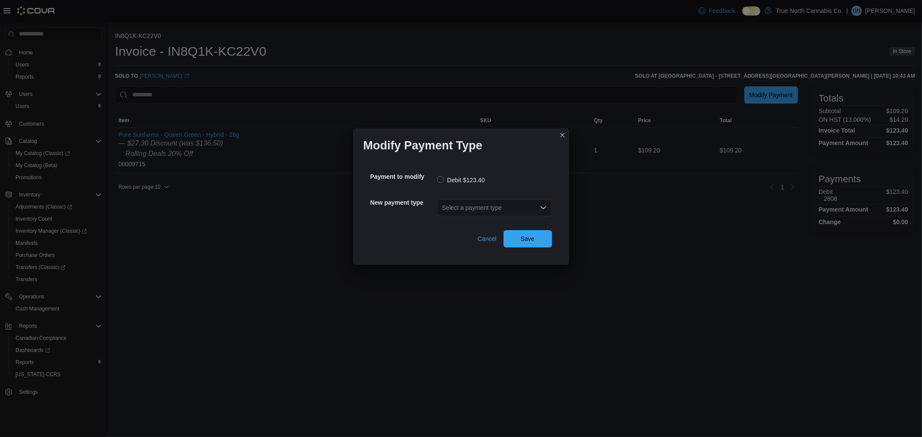
click at [491, 207] on div "Select a payment type" at bounding box center [494, 207] width 115 height 17
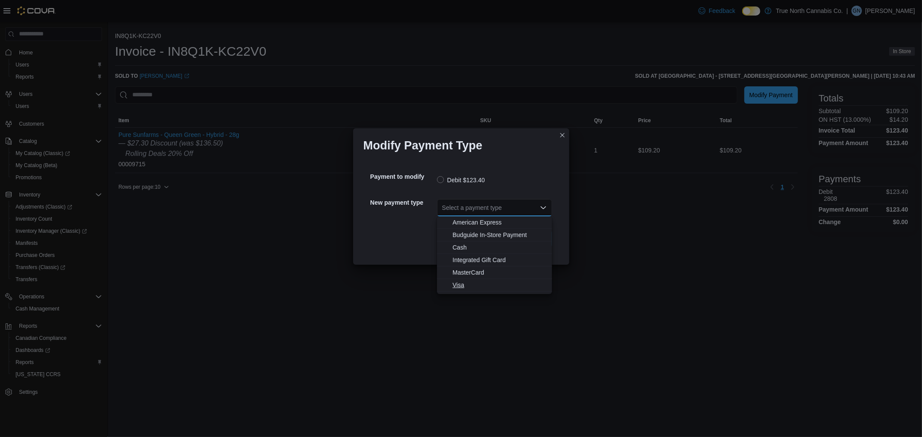
click at [461, 285] on span "Visa" at bounding box center [500, 285] width 94 height 9
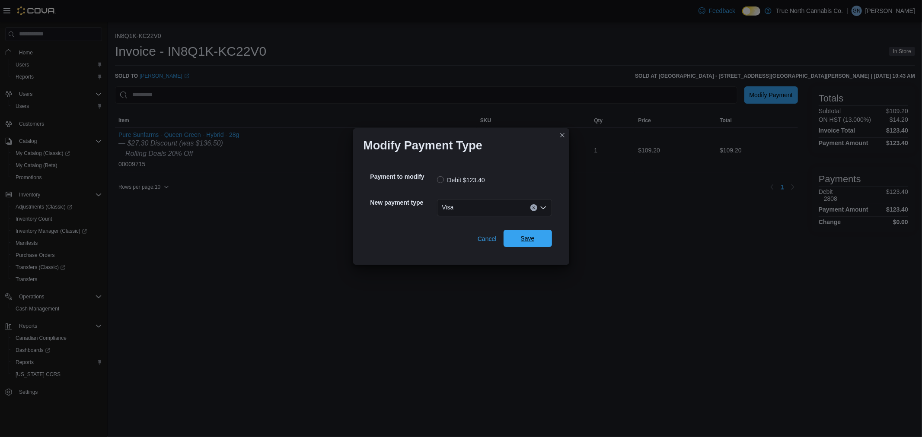
click at [512, 238] on span "Save" at bounding box center [528, 238] width 38 height 17
click at [511, 202] on div "Select a payment type" at bounding box center [494, 207] width 115 height 17
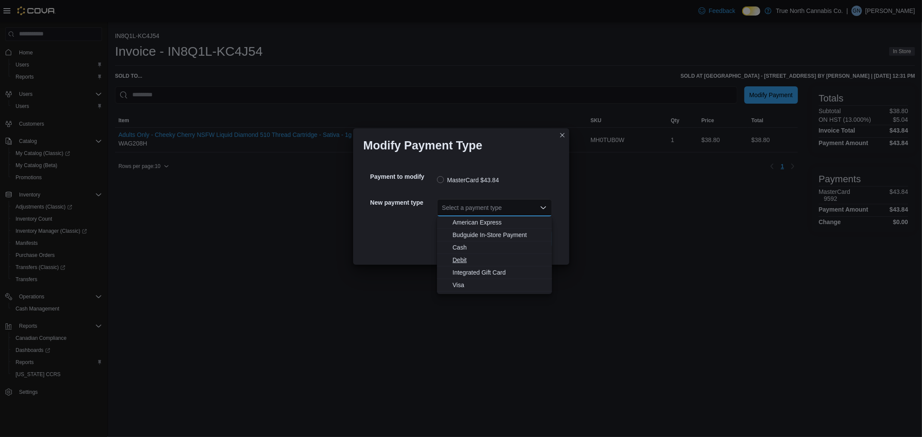
click at [473, 259] on span "Debit" at bounding box center [500, 260] width 94 height 9
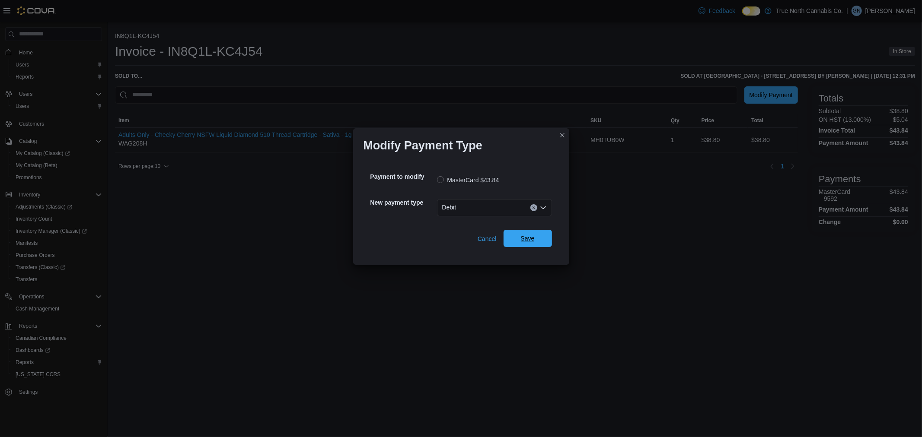
click at [532, 241] on span "Save" at bounding box center [528, 238] width 14 height 9
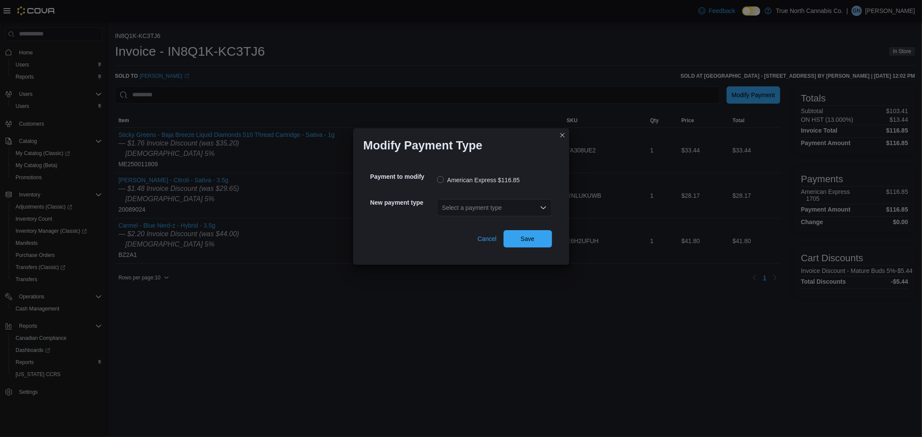
click at [524, 204] on div "Select a payment type" at bounding box center [494, 207] width 115 height 17
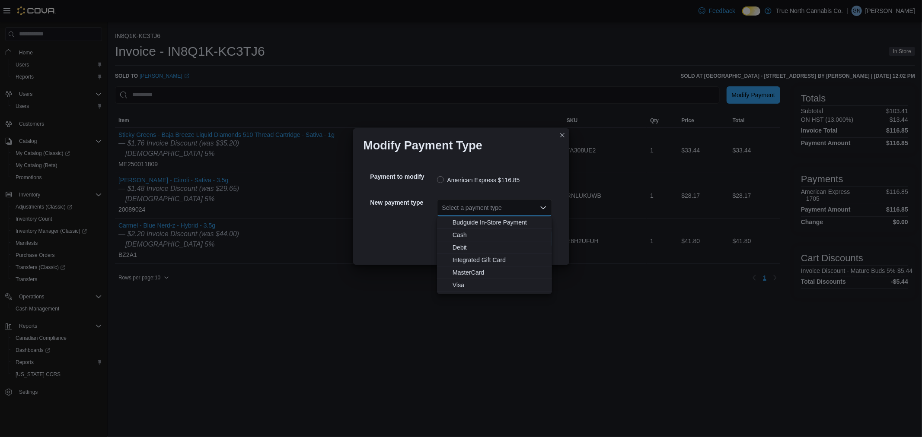
drag, startPoint x: 477, startPoint y: 271, endPoint x: 521, endPoint y: 252, distance: 48.4
click at [477, 271] on span "MasterCard" at bounding box center [500, 272] width 94 height 9
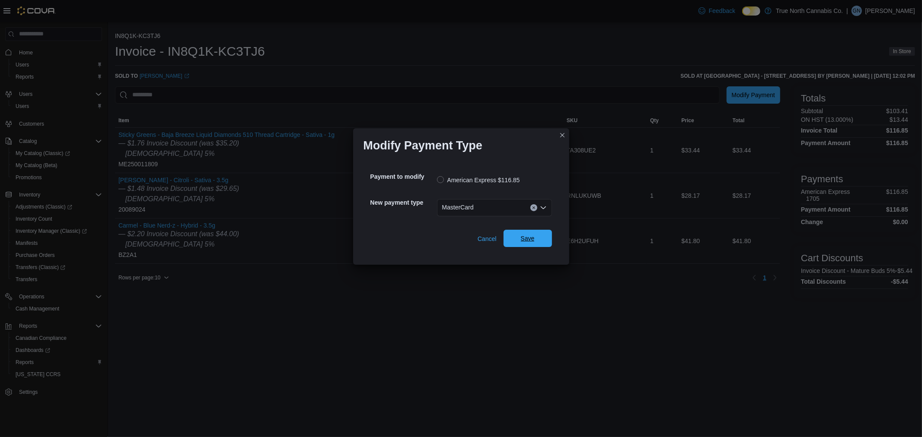
click at [528, 241] on span "Save" at bounding box center [528, 238] width 14 height 9
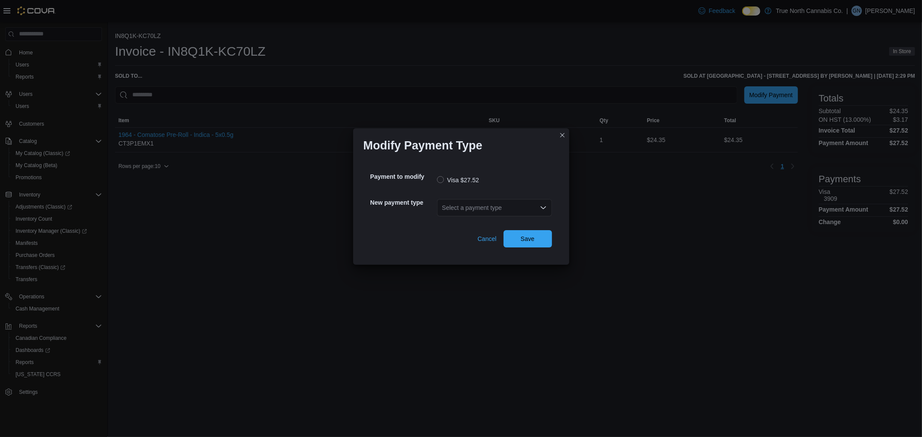
click at [528, 202] on div "Select a payment type" at bounding box center [494, 207] width 115 height 17
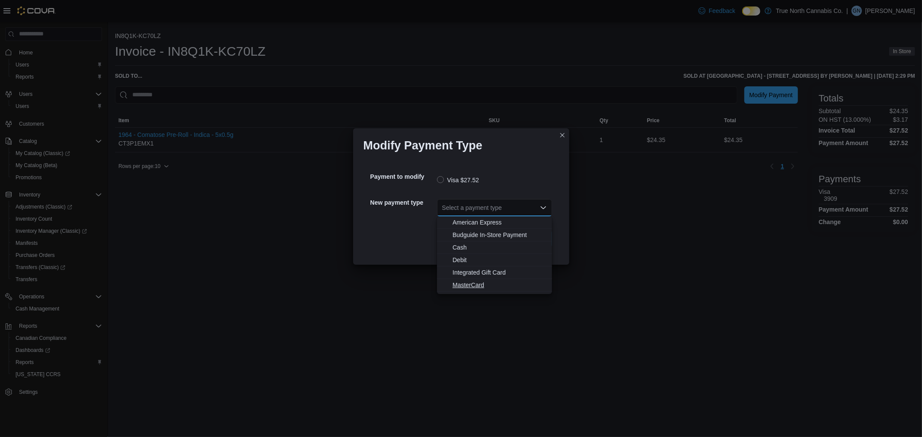
click at [477, 285] on span "MasterCard" at bounding box center [500, 285] width 94 height 9
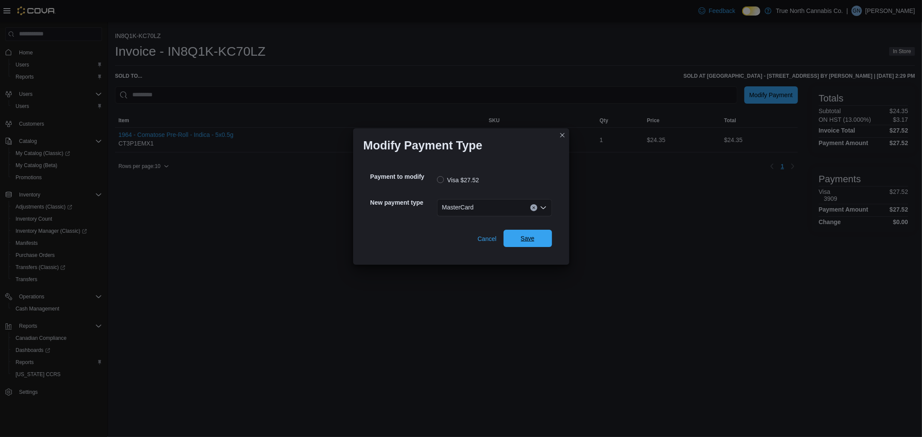
click at [512, 236] on span "Save" at bounding box center [528, 238] width 38 height 17
